Goal: Information Seeking & Learning: Learn about a topic

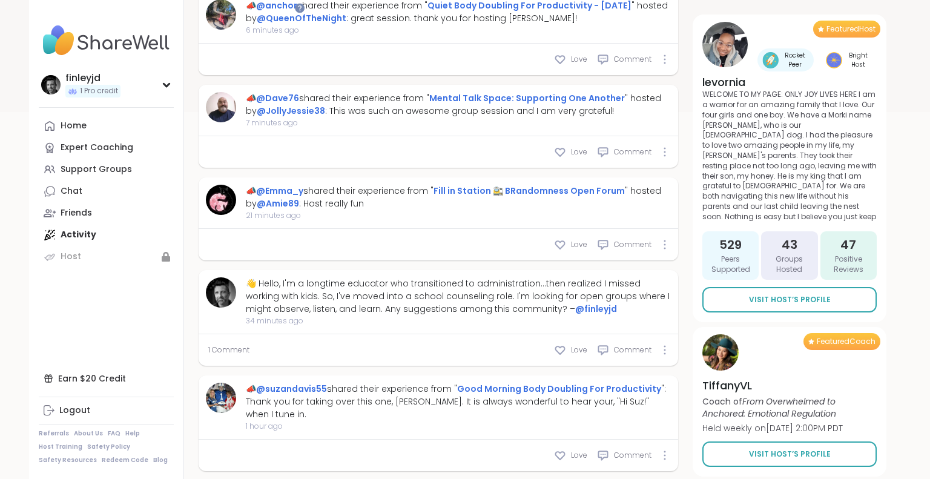
scroll to position [395, 0]
click at [229, 349] on span "1 Comment" at bounding box center [228, 348] width 41 height 11
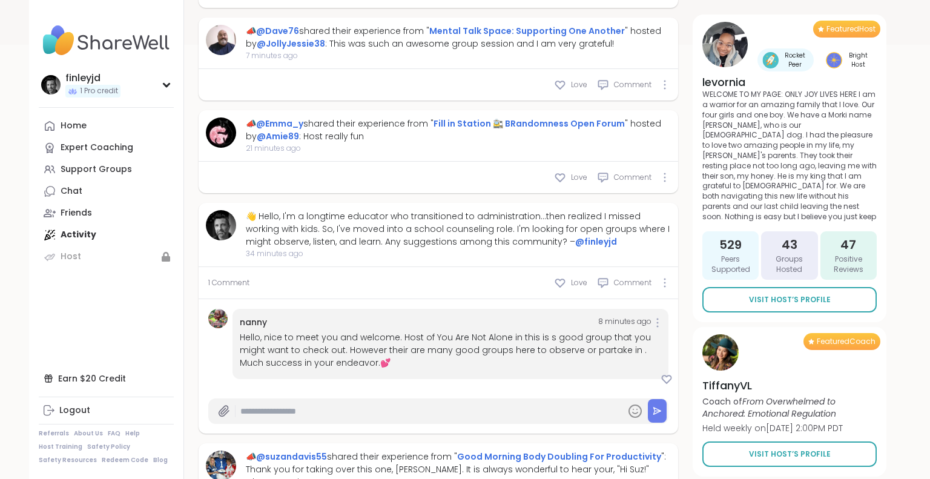
scroll to position [463, 0]
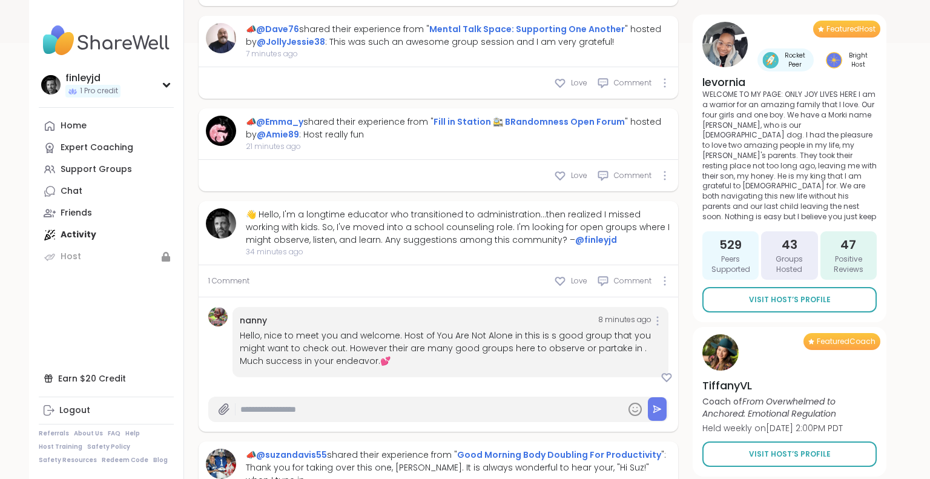
click at [401, 334] on div "Hello, nice to meet you and welcome. Host of You Are Not Alone in this is s goo…" at bounding box center [450, 348] width 421 height 38
drag, startPoint x: 431, startPoint y: 336, endPoint x: 504, endPoint y: 336, distance: 72.7
click at [504, 336] on div "Hello, nice to meet you and welcome. Host of You Are Not Alone in this is s goo…" at bounding box center [450, 348] width 421 height 38
copy div "You Are Not Alone"
click at [668, 377] on icon at bounding box center [667, 377] width 12 height 12
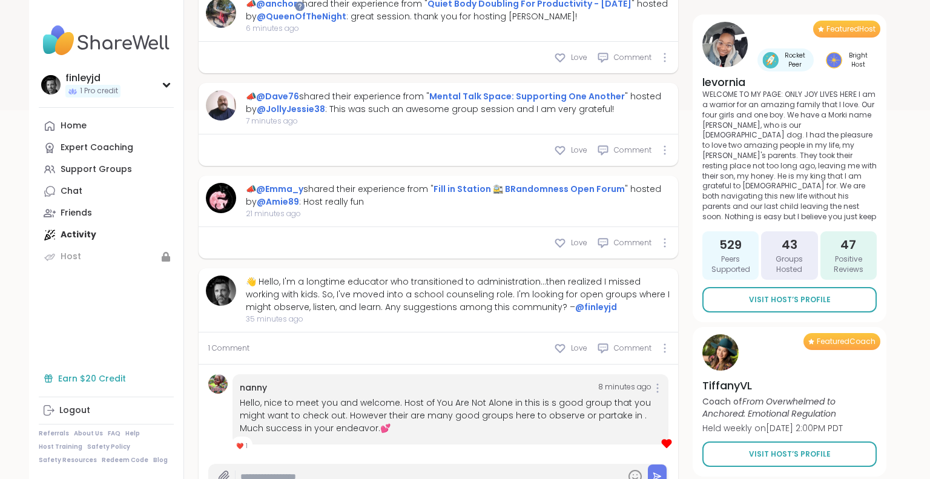
scroll to position [396, 0]
click at [218, 383] on img at bounding box center [217, 383] width 19 height 19
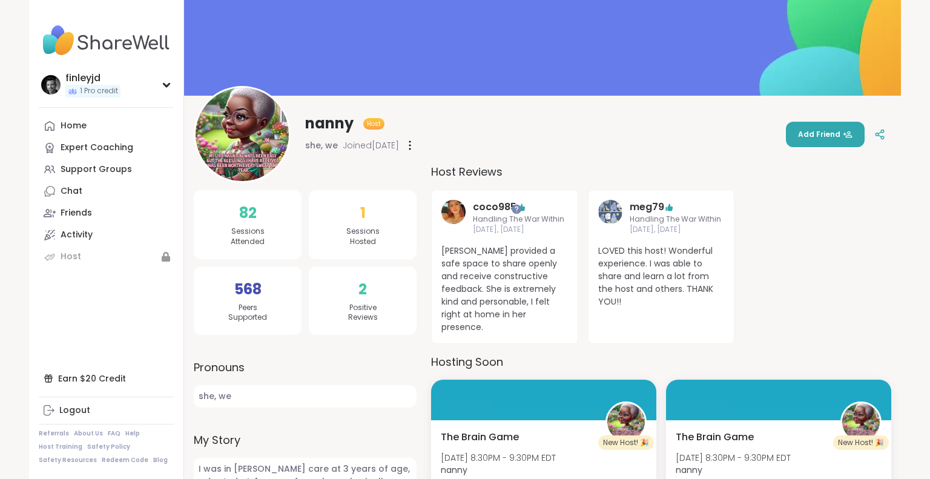
scroll to position [55, 0]
click at [457, 214] on img at bounding box center [453, 212] width 24 height 24
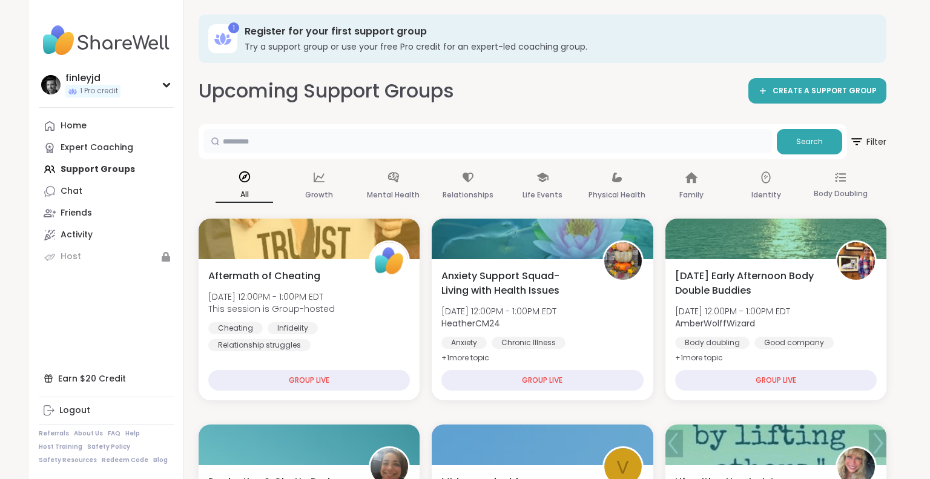
click at [380, 141] on input "text" at bounding box center [487, 141] width 569 height 24
paste input "**********"
type input "**********"
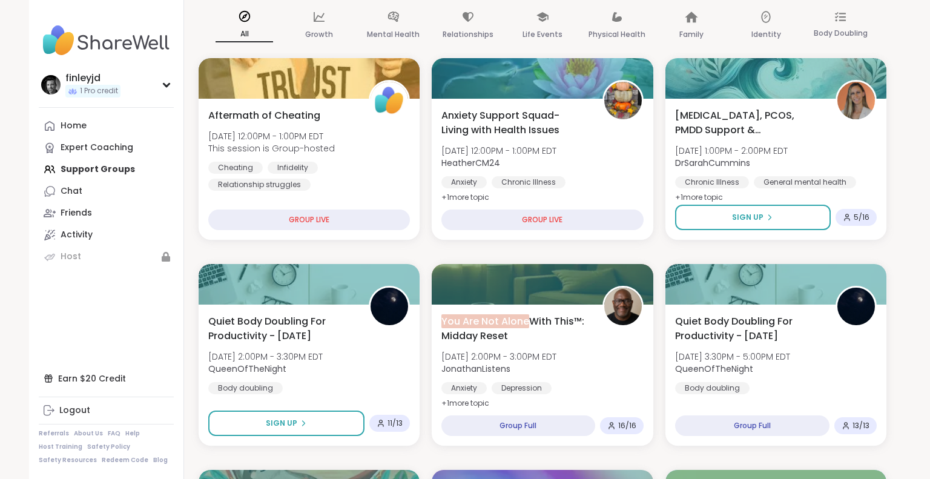
scroll to position [165, 0]
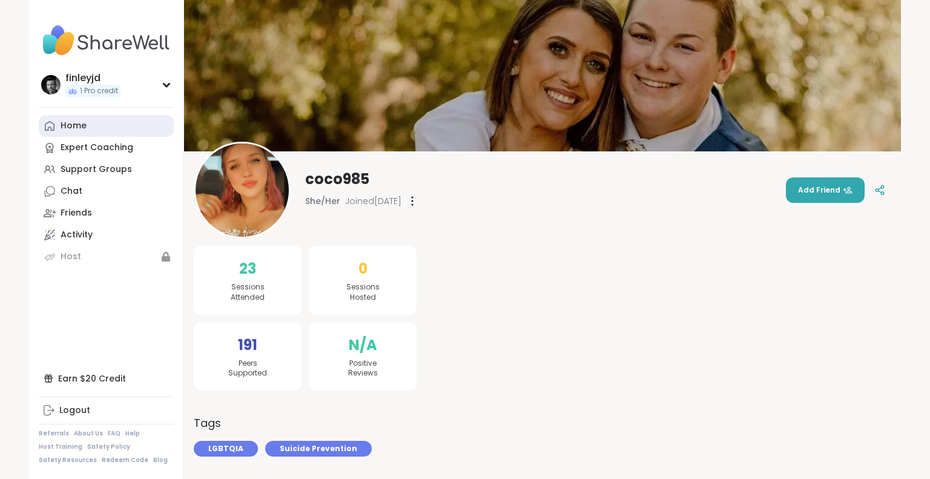
click at [72, 123] on div "Home" at bounding box center [74, 126] width 26 height 12
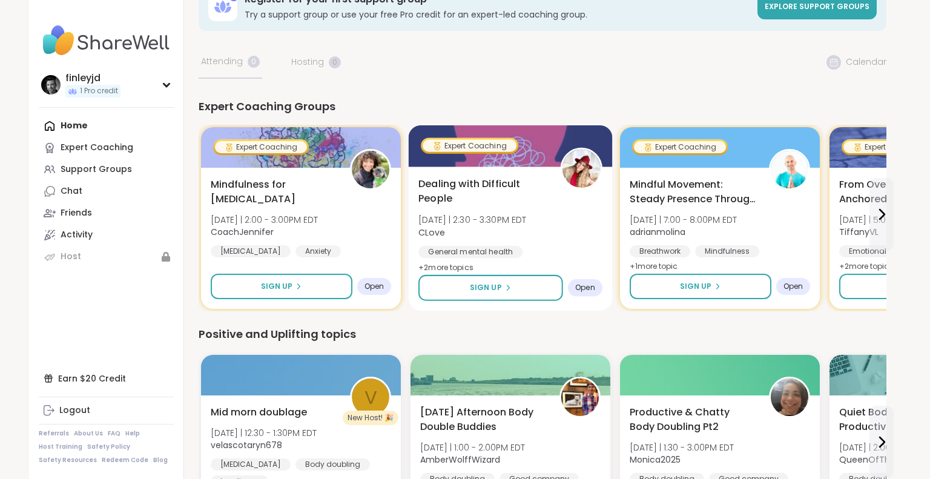
scroll to position [33, 0]
click at [466, 183] on span "Dealing with Difficult People" at bounding box center [482, 191] width 128 height 30
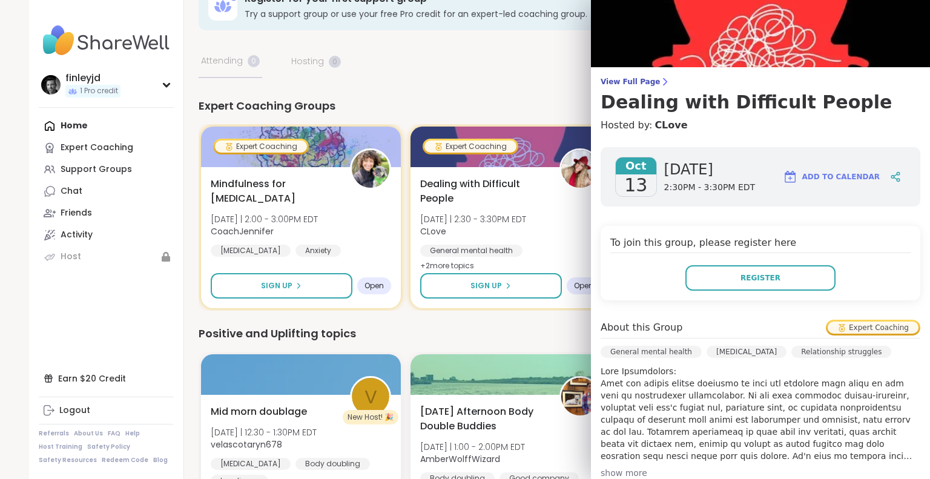
scroll to position [15, 0]
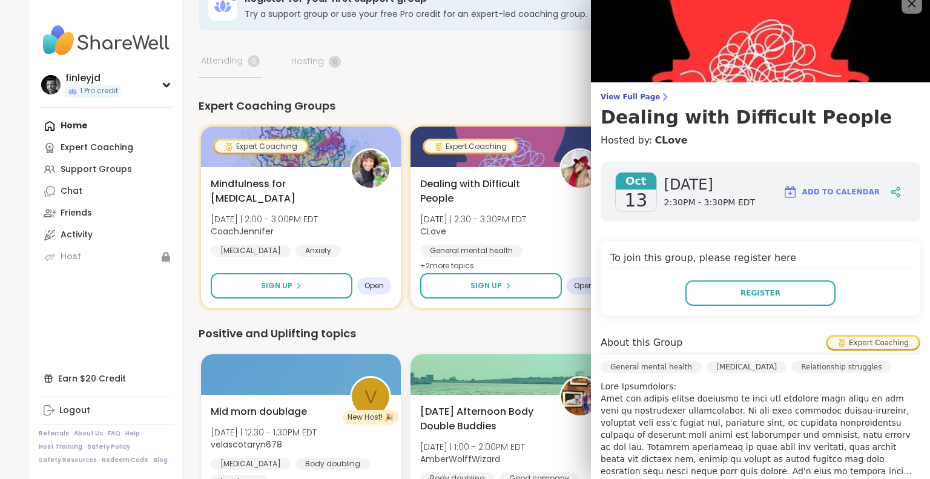
click at [911, 8] on icon at bounding box center [911, 3] width 15 height 15
